Goal: Transaction & Acquisition: Purchase product/service

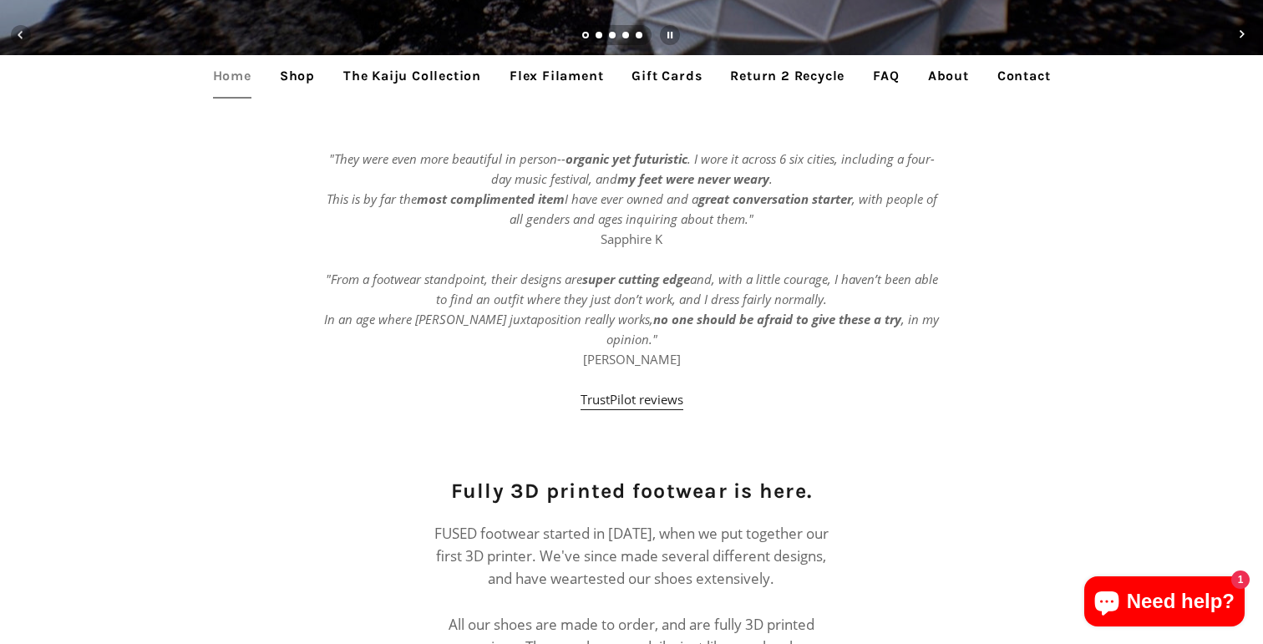
scroll to position [540, 0]
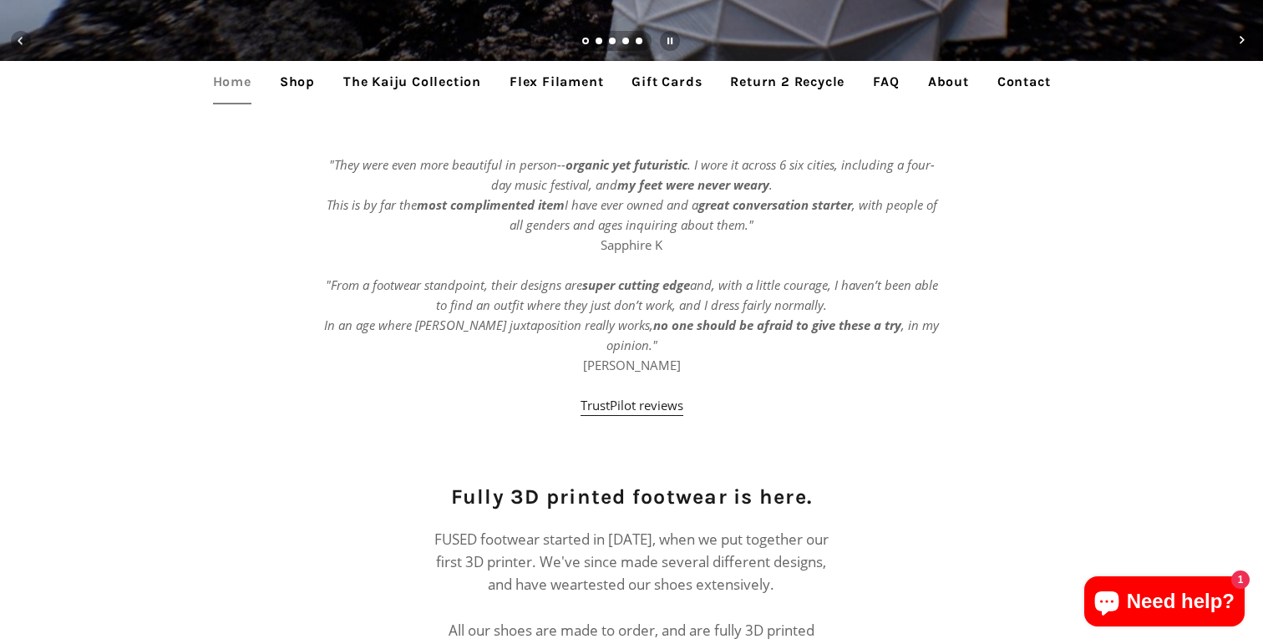
drag, startPoint x: 303, startPoint y: 84, endPoint x: 461, endPoint y: 261, distance: 236.7
click at [303, 84] on link "Shop" at bounding box center [297, 82] width 60 height 42
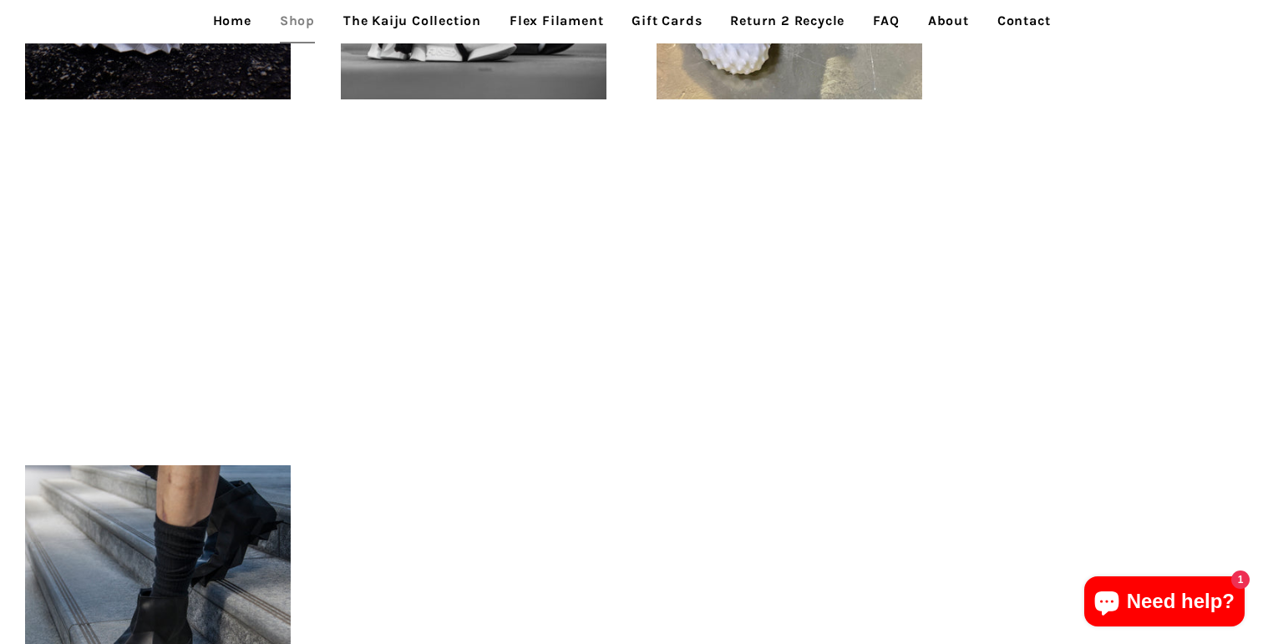
scroll to position [757, 0]
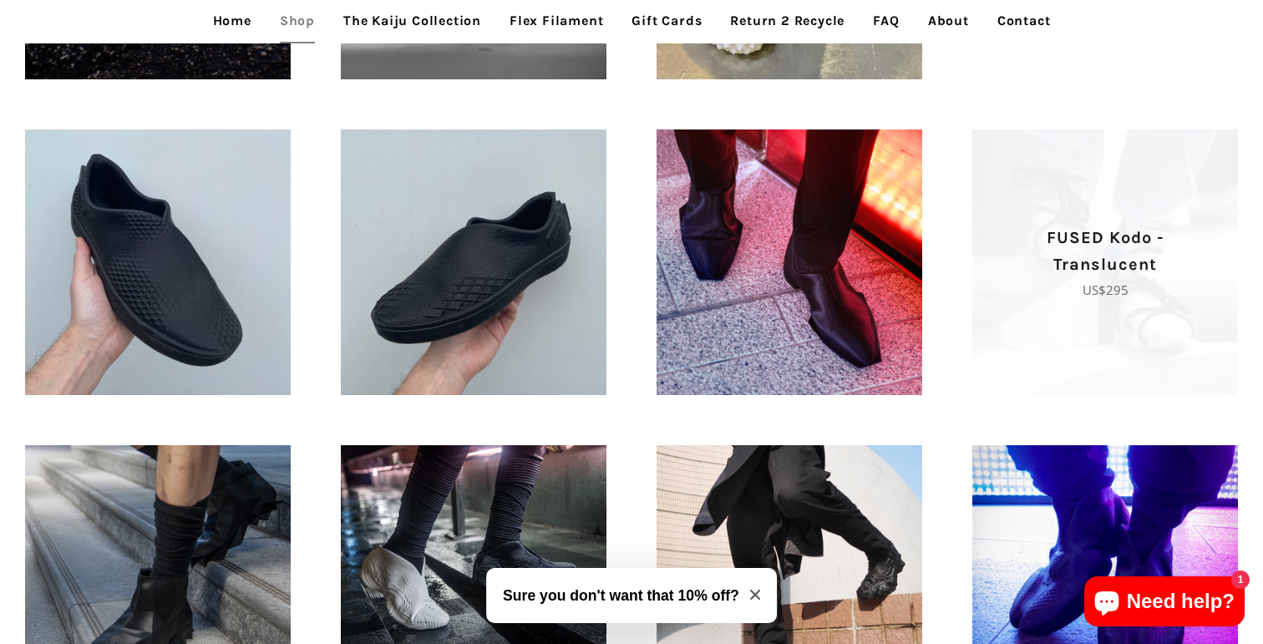
click at [1136, 231] on p "FUSED Kodo - Translucent" at bounding box center [1105, 251] width 207 height 53
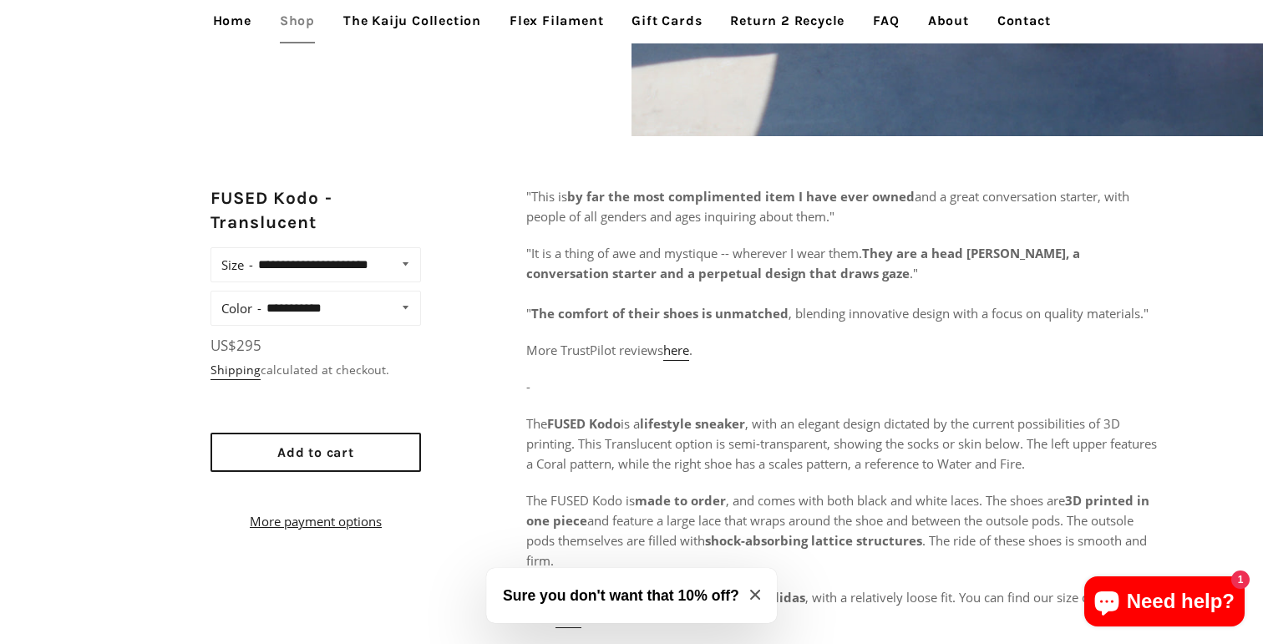
scroll to position [595, 0]
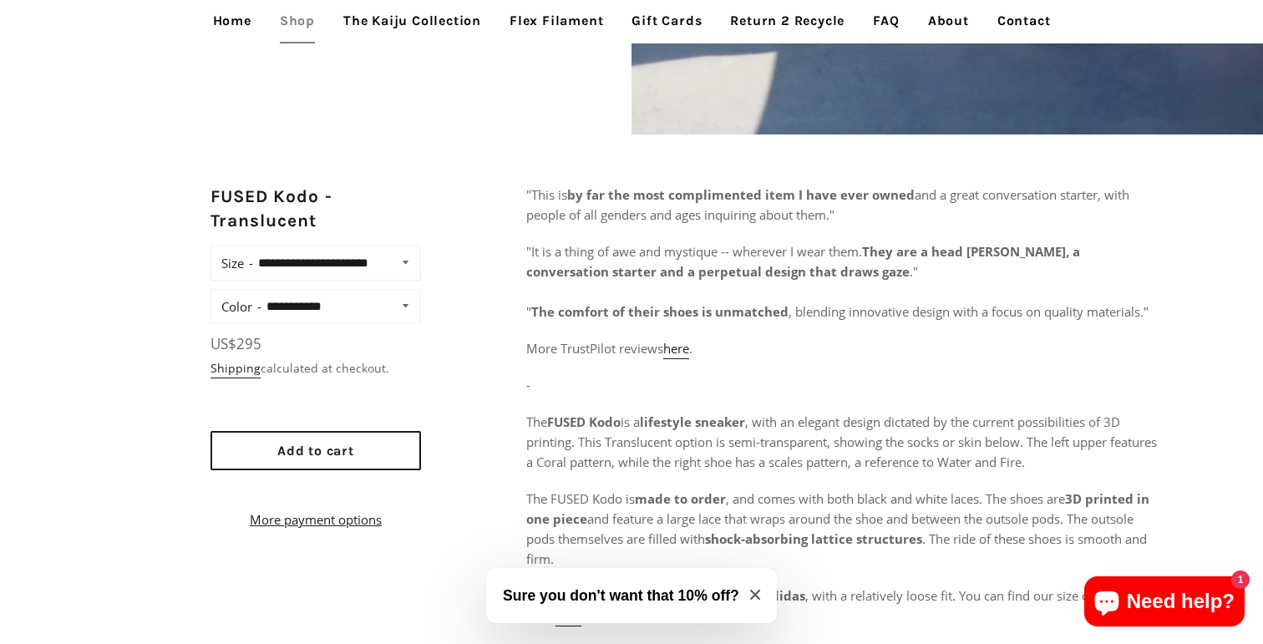
click at [388, 324] on div "**********" at bounding box center [316, 306] width 211 height 35
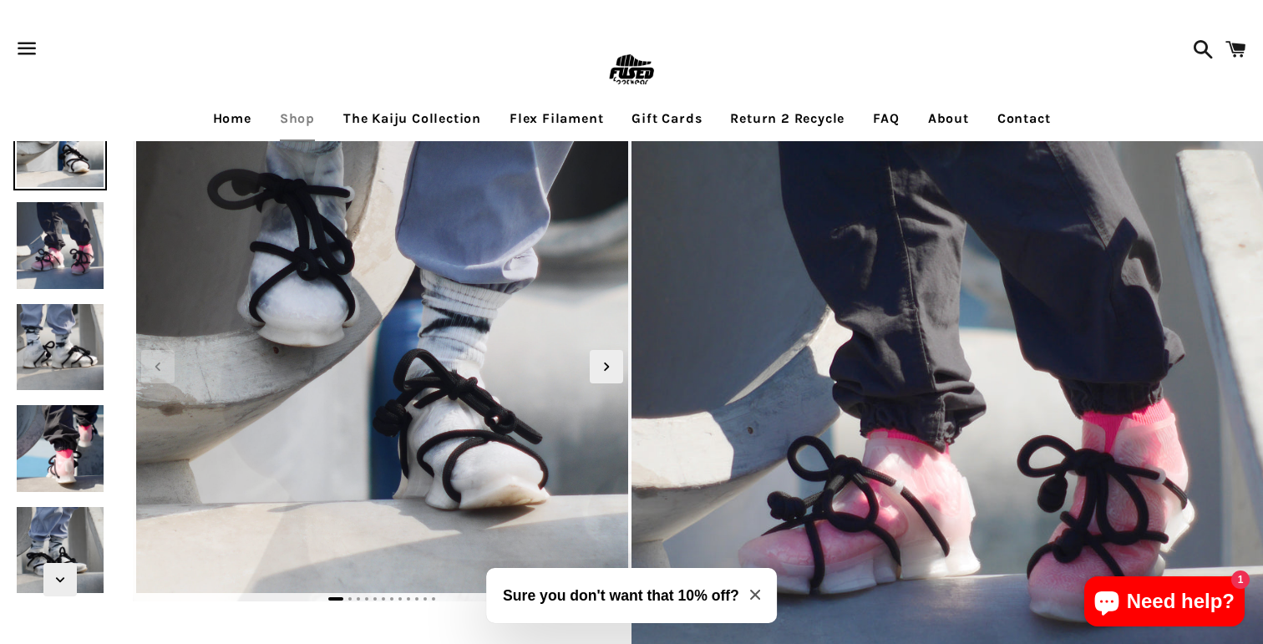
scroll to position [0, 0]
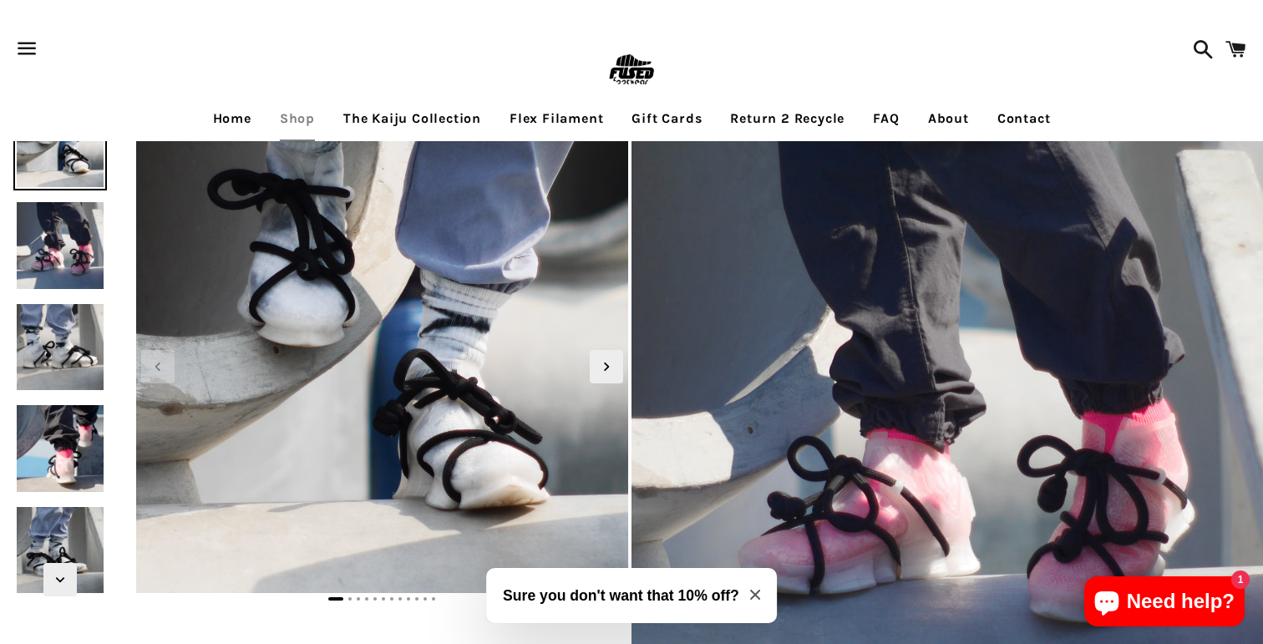
click at [277, 129] on link "Shop" at bounding box center [297, 119] width 60 height 42
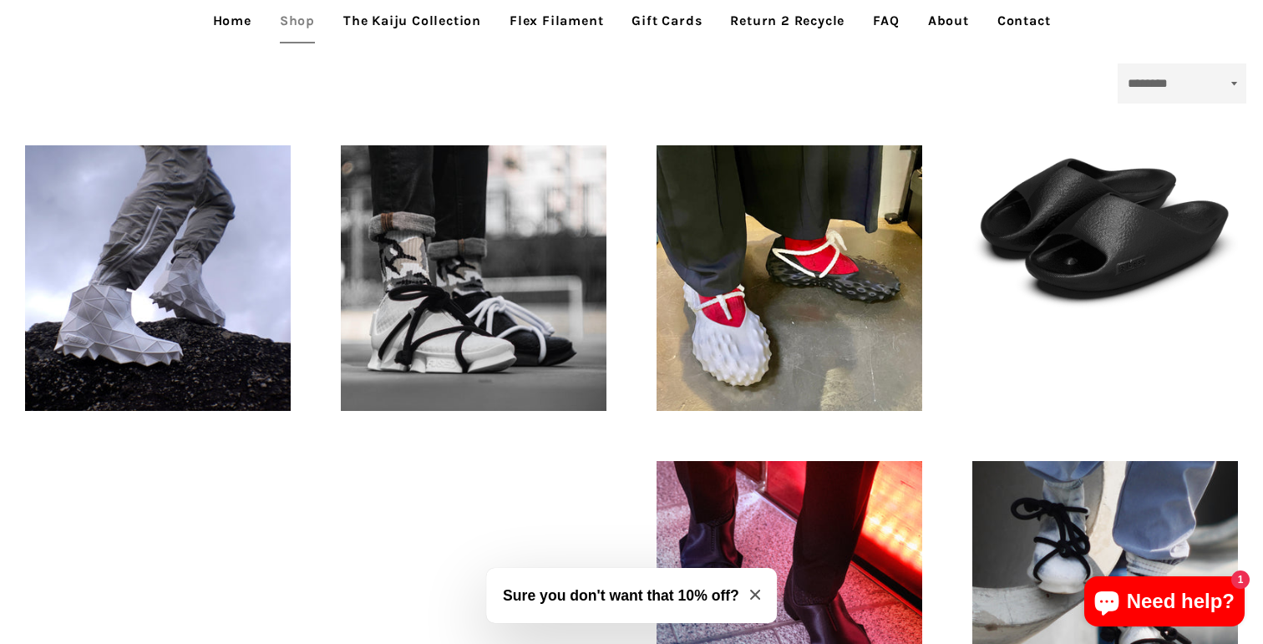
scroll to position [431, 0]
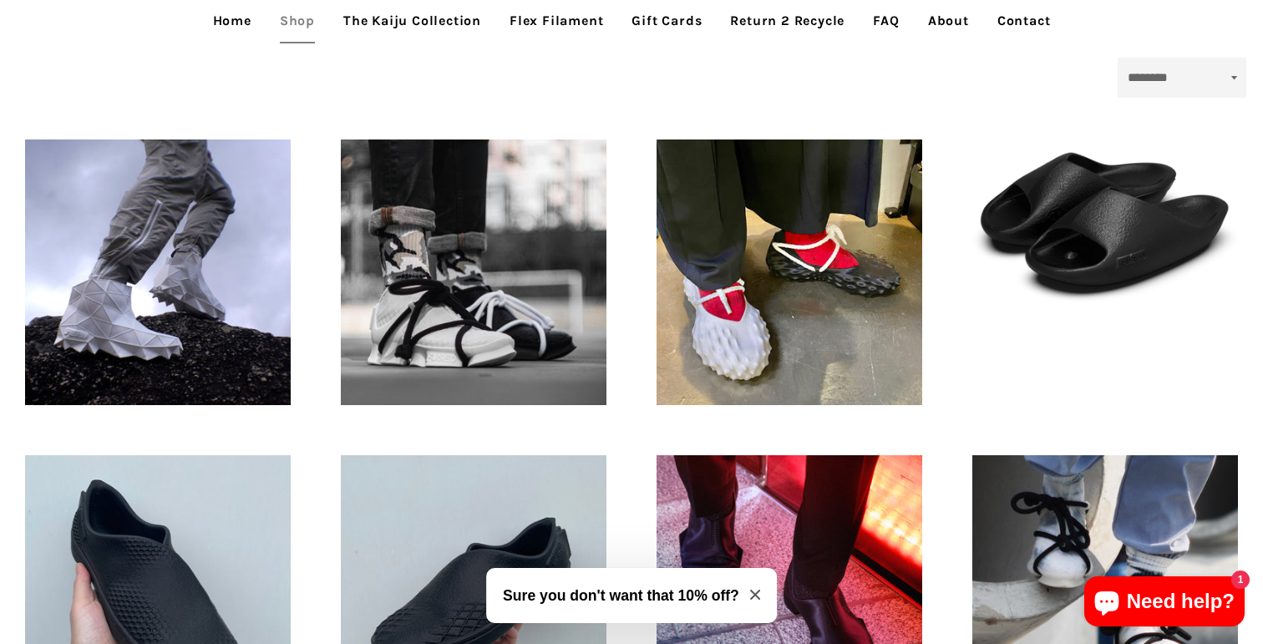
click at [615, 313] on div "FUSED Kodo - 3D printed footwear Regular price US$295" at bounding box center [474, 272] width 316 height 316
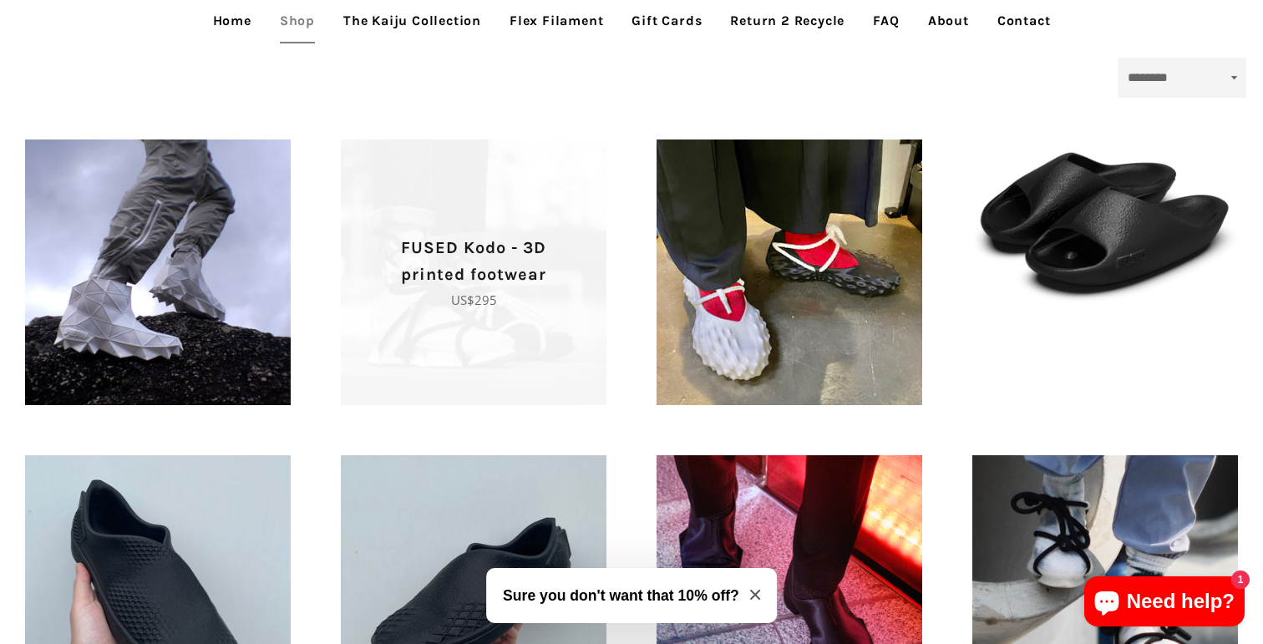
click at [594, 313] on span "FUSED Kodo - 3D printed footwear Regular price US$295" at bounding box center [474, 273] width 266 height 266
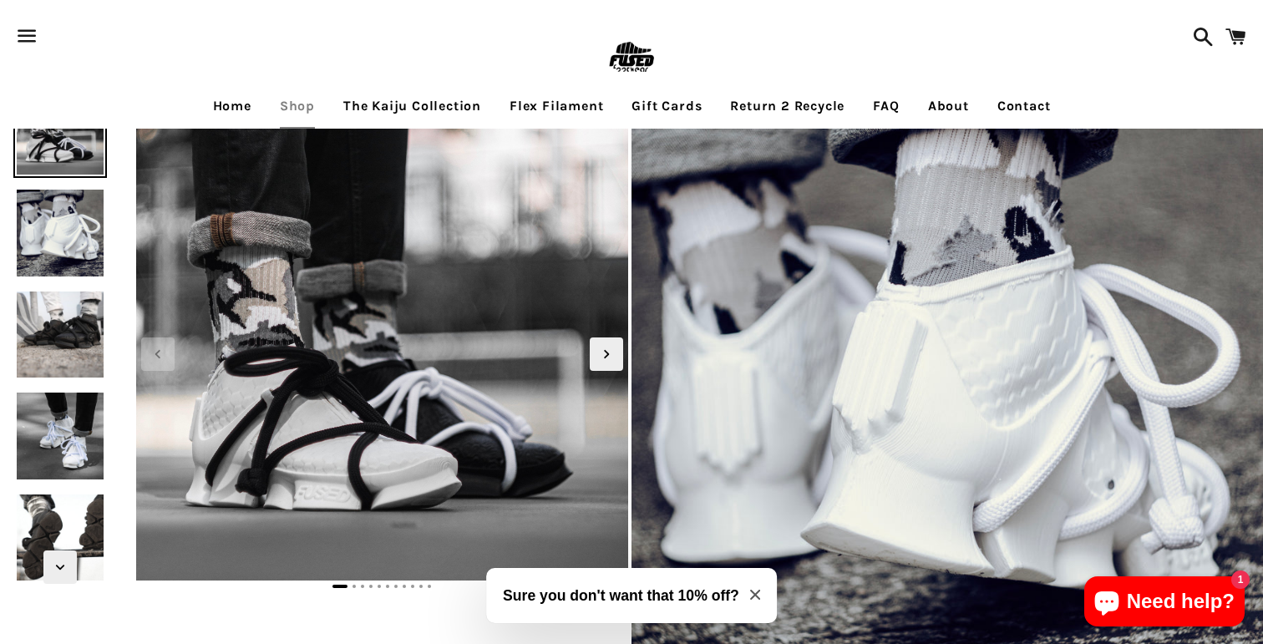
scroll to position [16, 0]
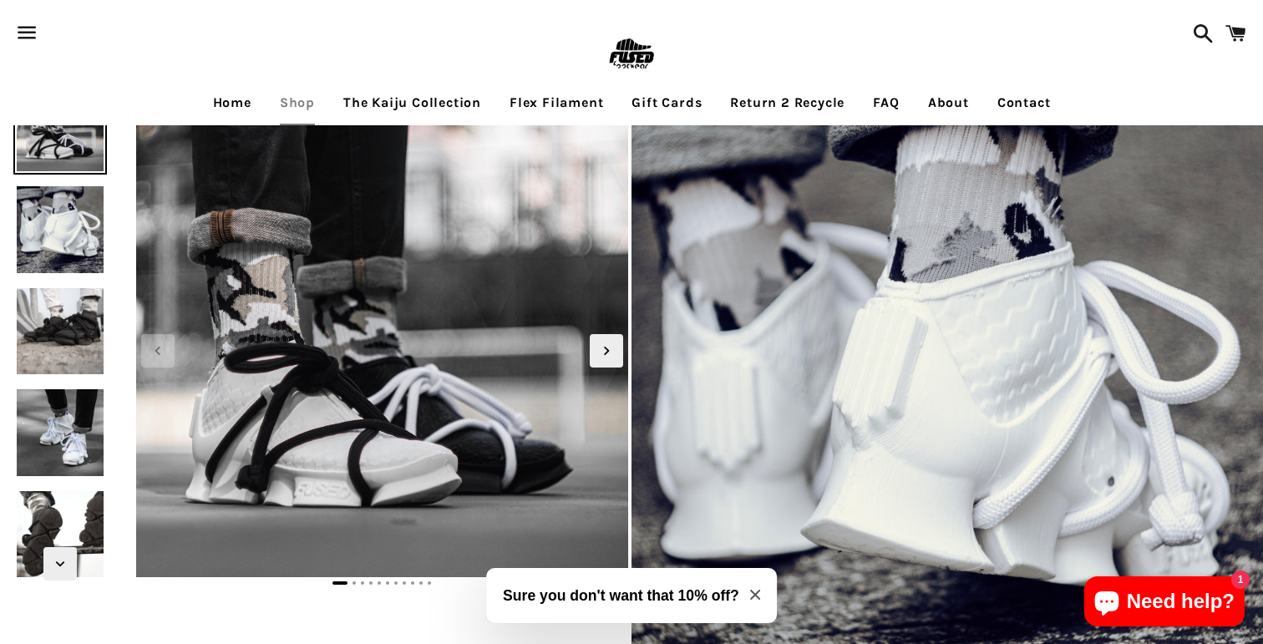
click at [280, 102] on link "Shop" at bounding box center [297, 103] width 60 height 42
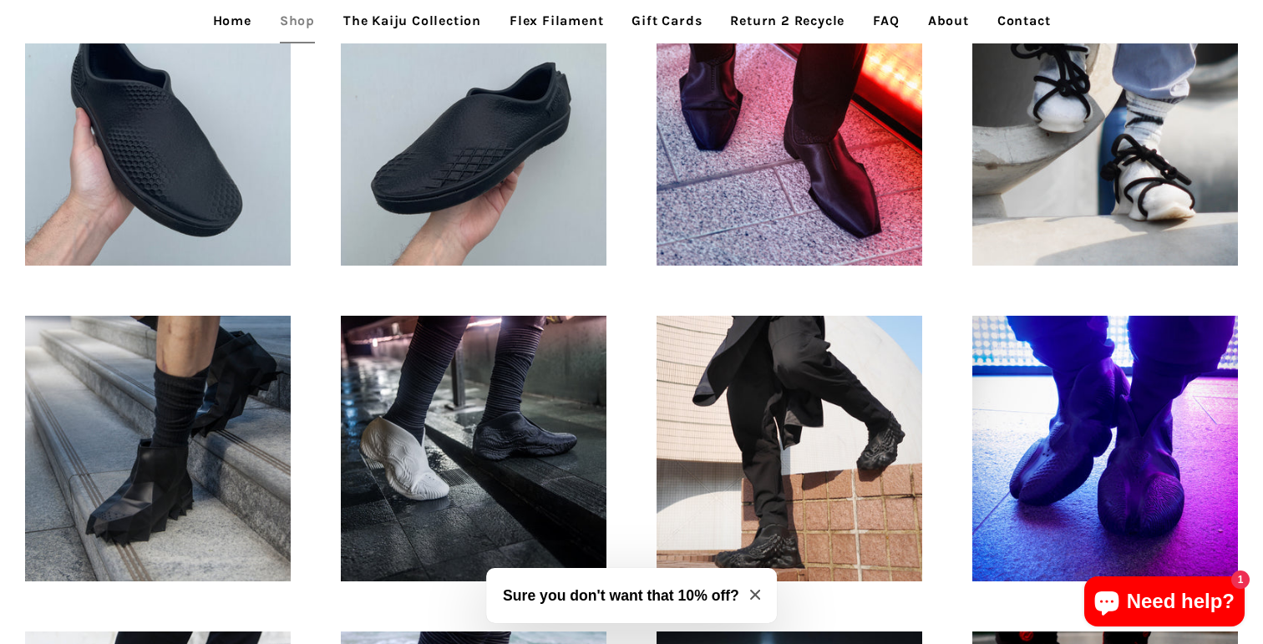
scroll to position [895, 0]
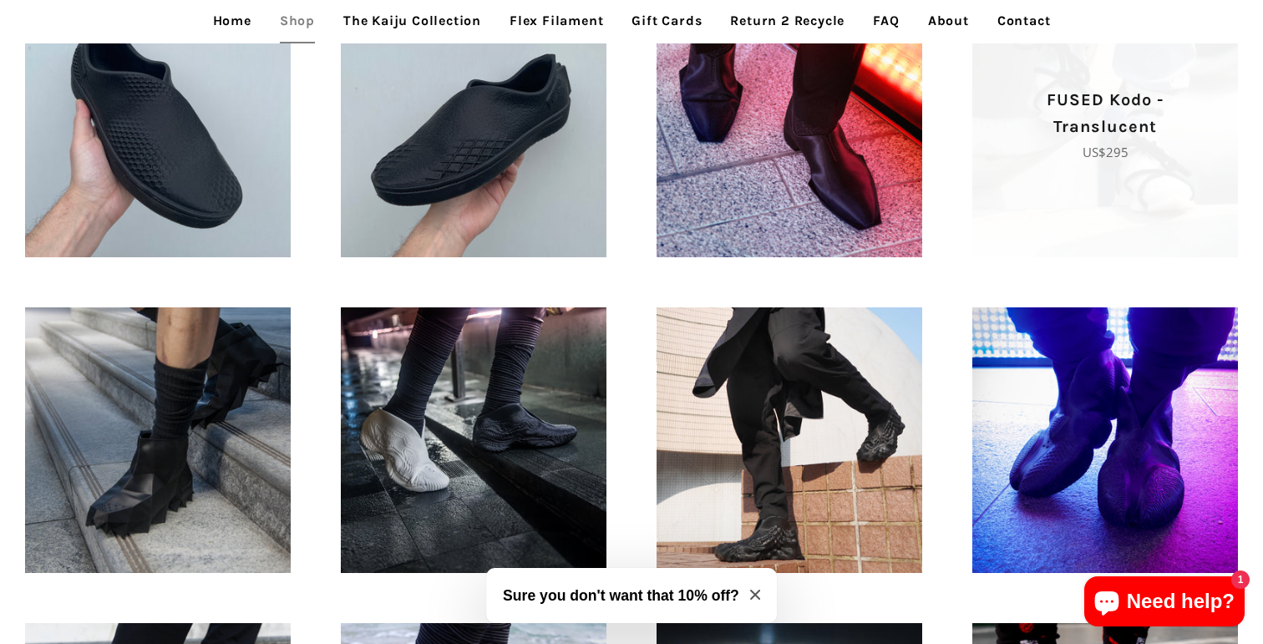
click at [1014, 165] on span "FUSED Kodo - Translucent Regular price US$295" at bounding box center [1106, 125] width 266 height 266
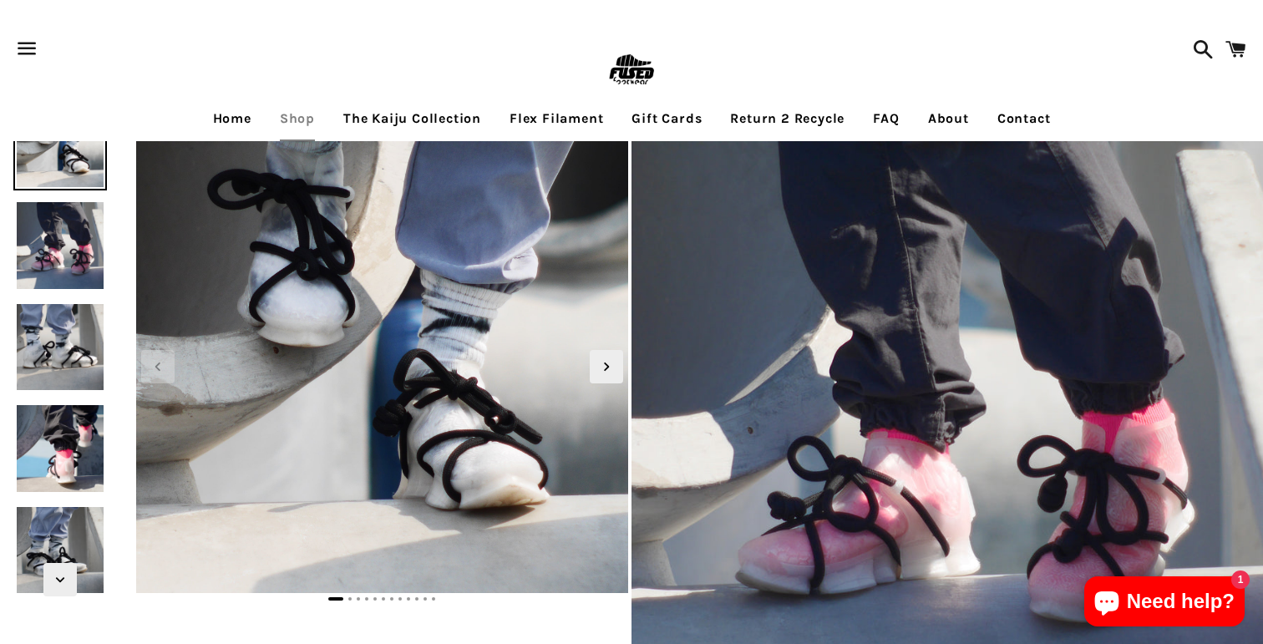
click at [37, 365] on img at bounding box center [59, 347] width 93 height 93
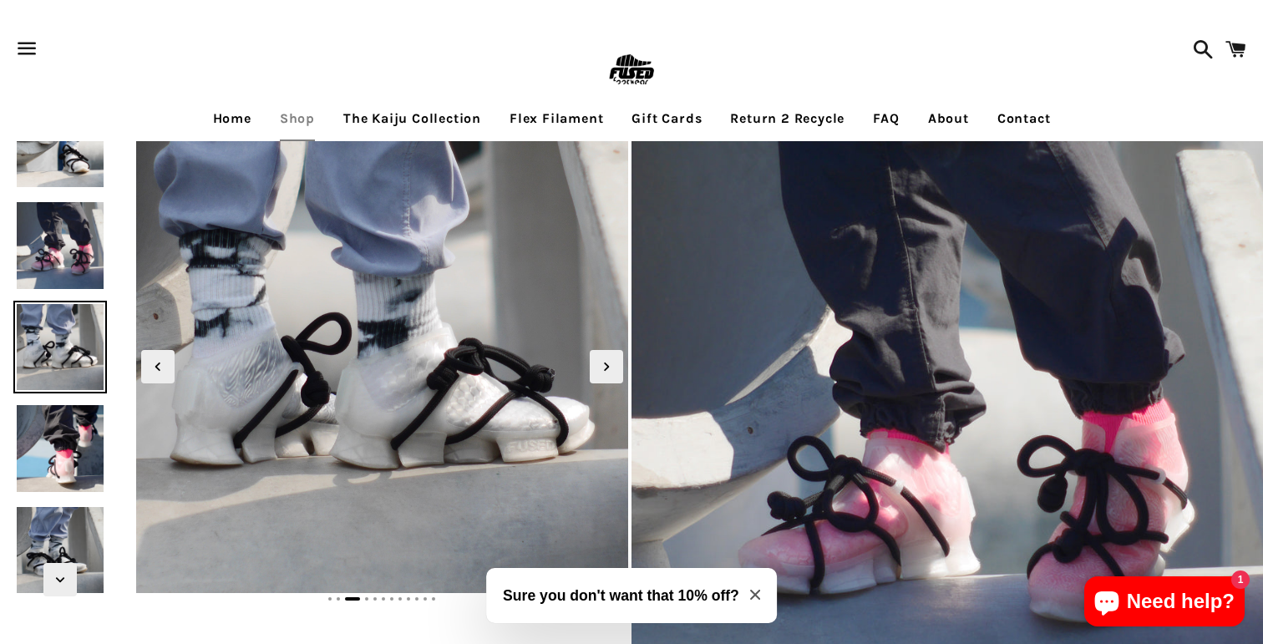
click at [38, 437] on img at bounding box center [59, 448] width 93 height 93
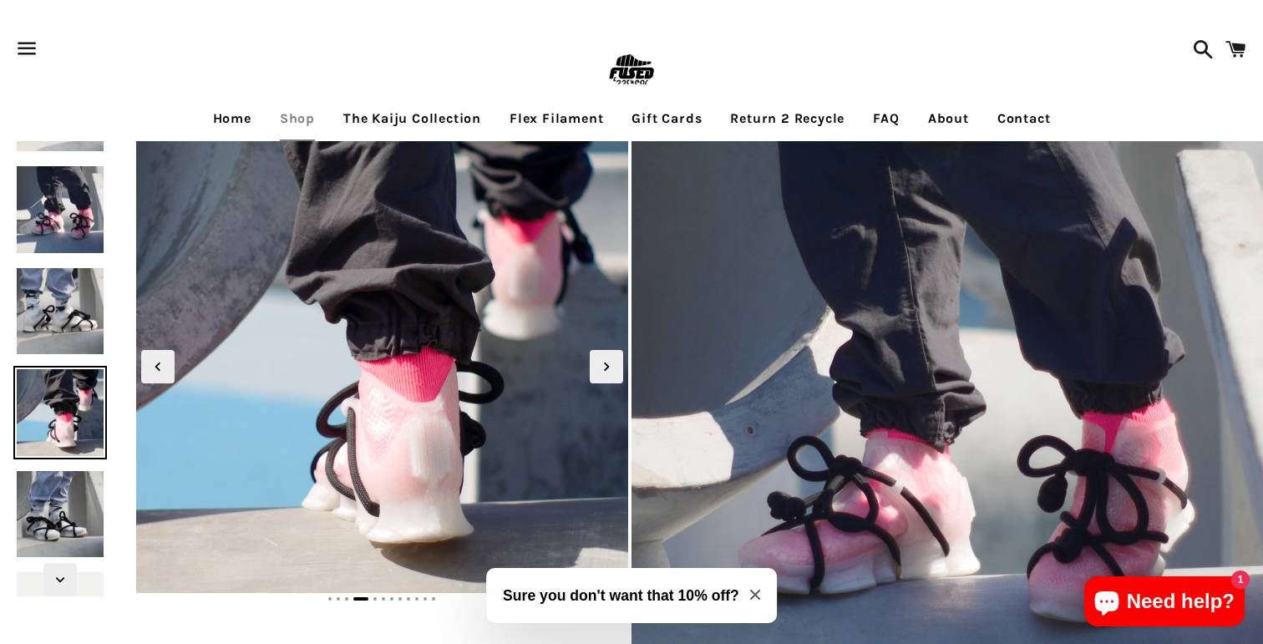
click at [308, 129] on link "Shop" at bounding box center [297, 119] width 60 height 42
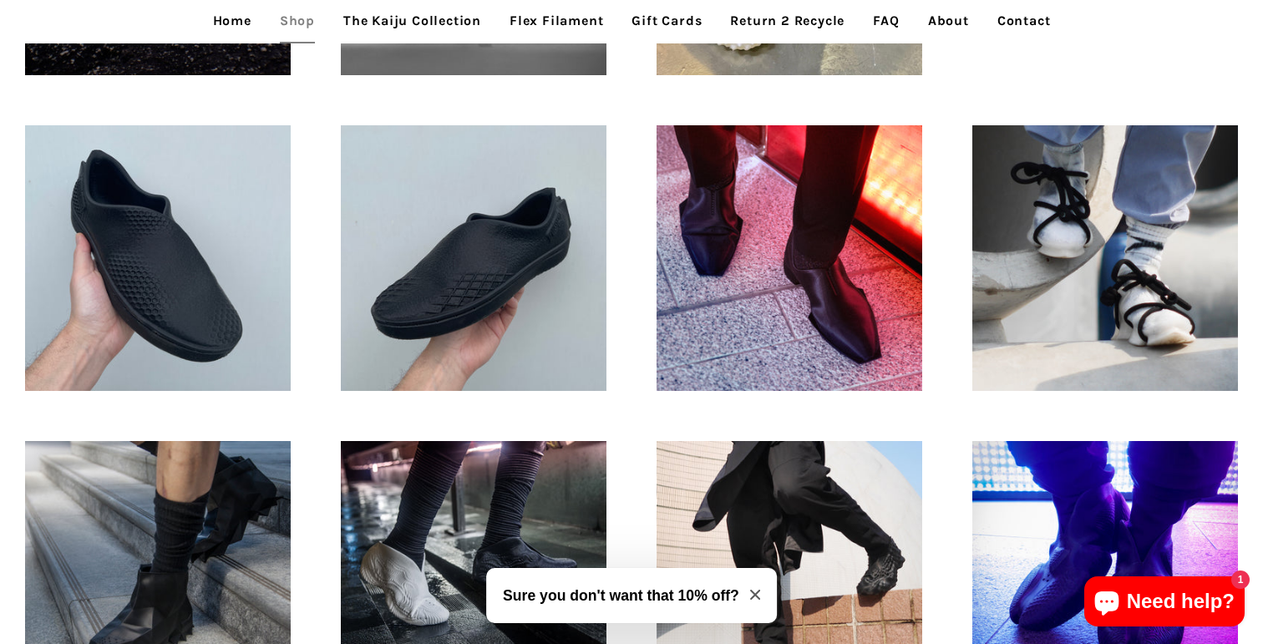
scroll to position [732, 0]
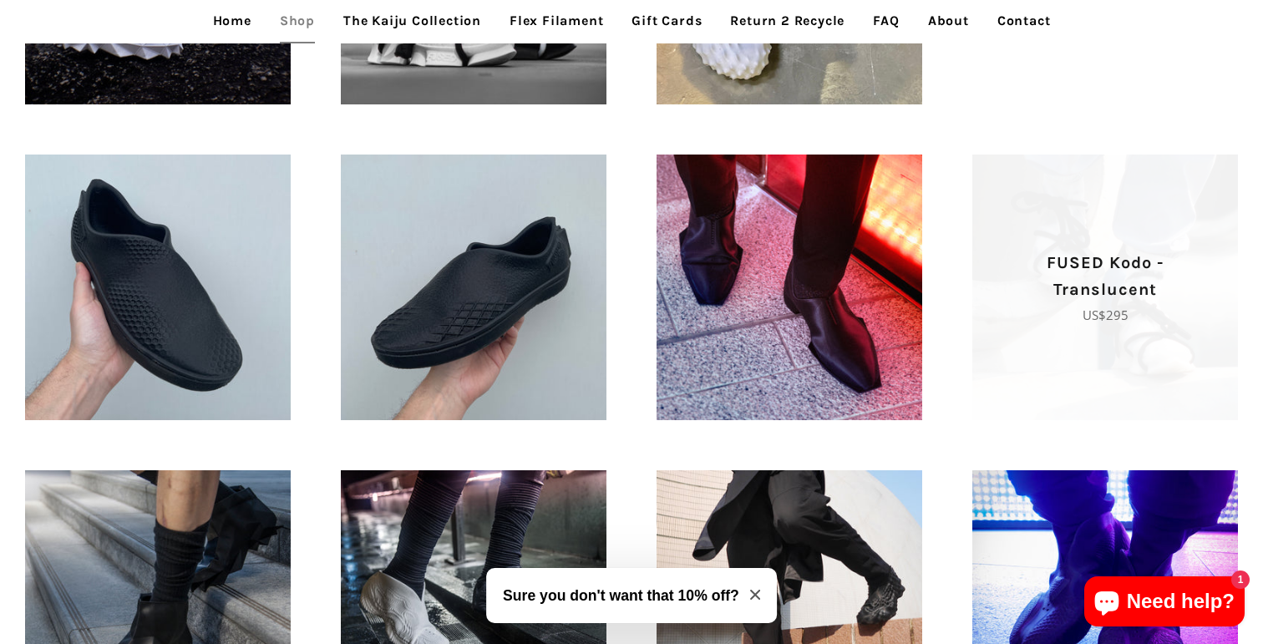
click at [1123, 201] on span "FUSED Kodo - Translucent Regular price US$295" at bounding box center [1106, 288] width 266 height 266
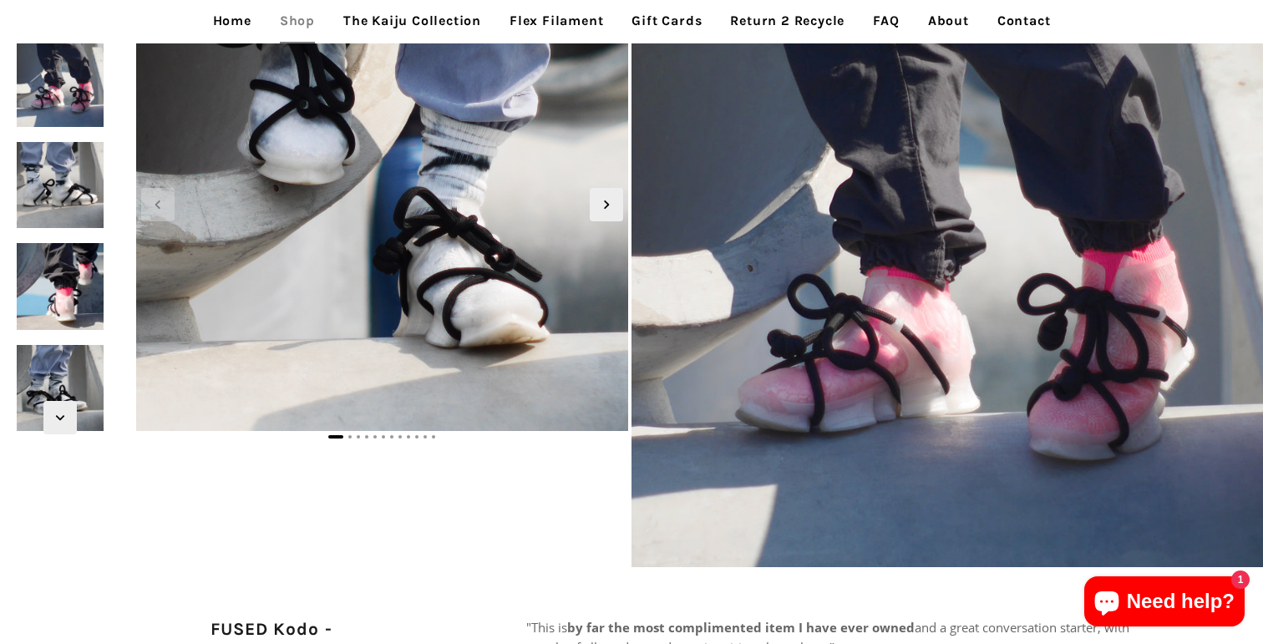
scroll to position [173, 0]
